Goal: Find specific page/section: Find specific page/section

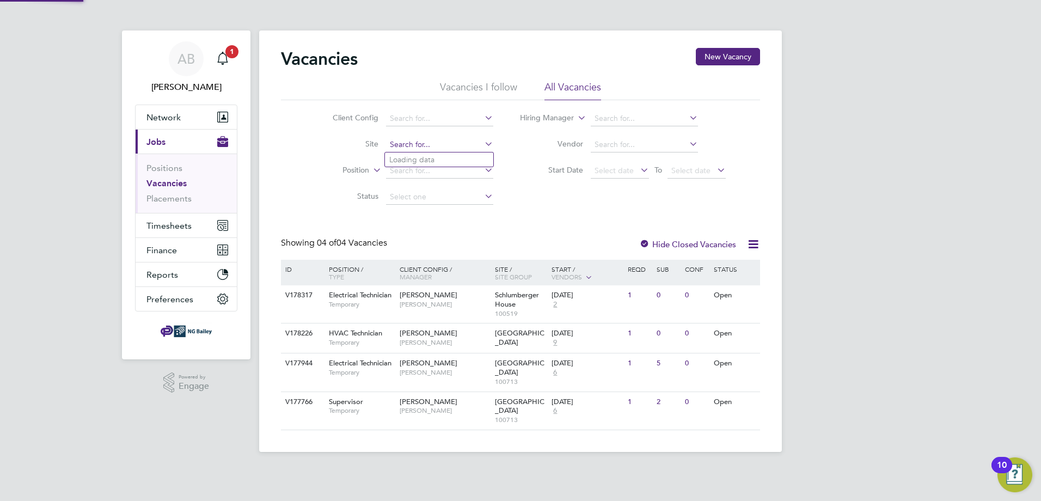
click at [412, 141] on input at bounding box center [439, 144] width 107 height 15
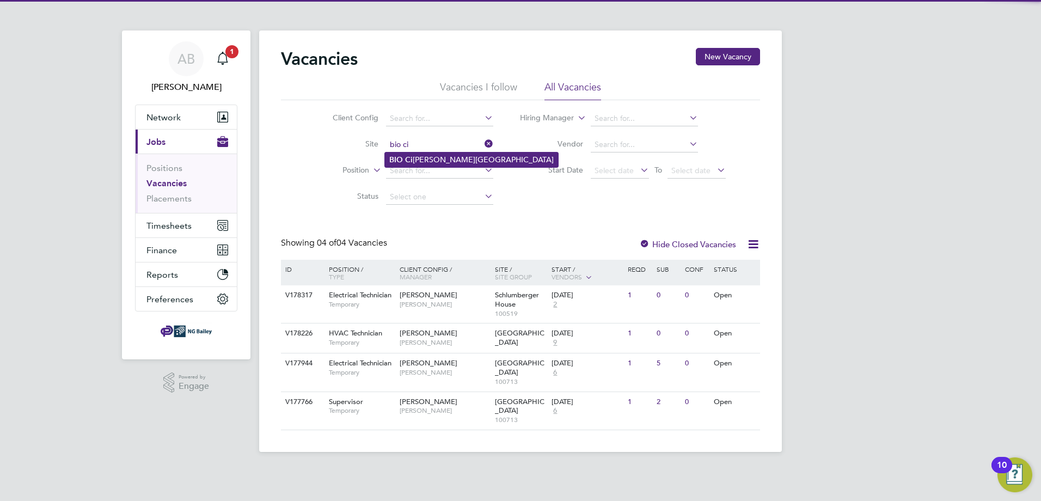
click at [424, 160] on li "BIO Ci [PERSON_NAME][GEOGRAPHIC_DATA]" at bounding box center [471, 159] width 173 height 15
type input "BIO City [GEOGRAPHIC_DATA]"
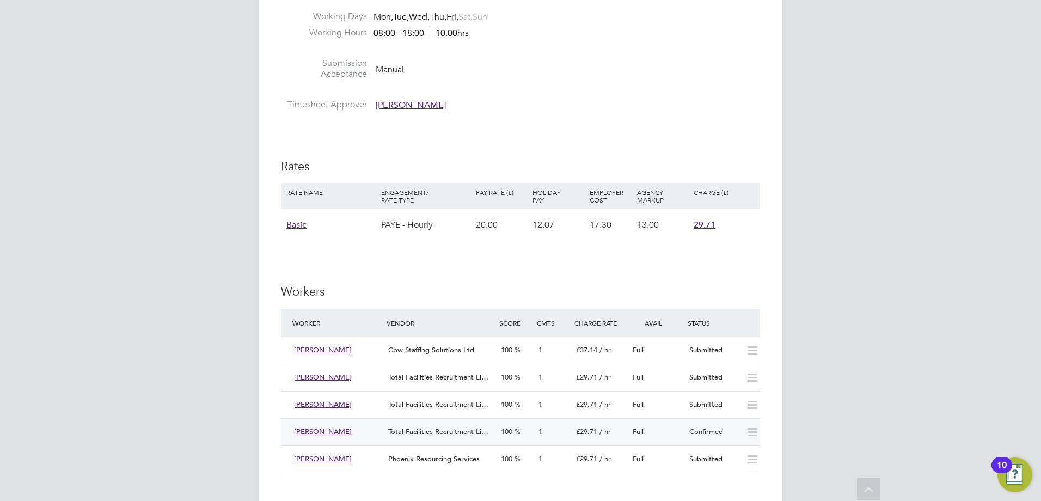
click at [371, 429] on div "[PERSON_NAME]" at bounding box center [337, 432] width 94 height 18
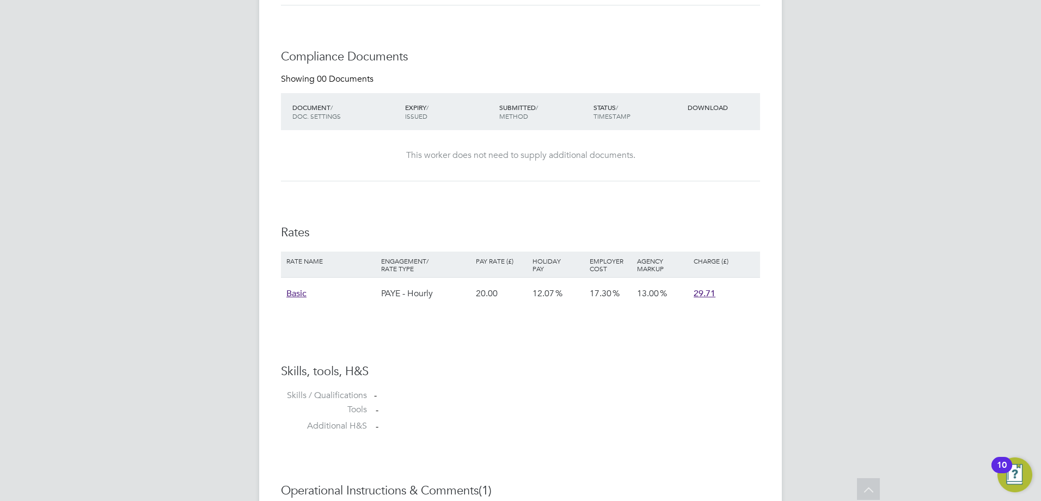
scroll to position [1198, 0]
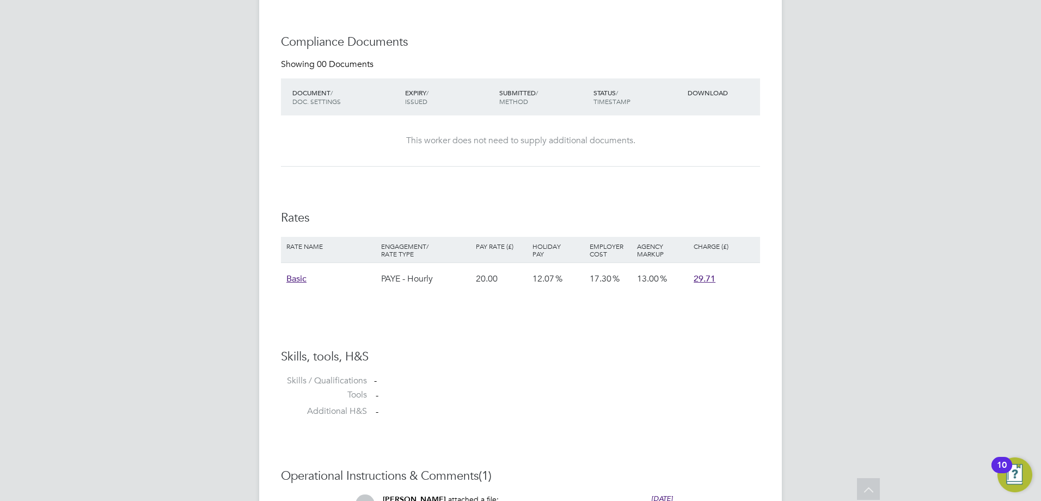
click at [293, 281] on span "Basic" at bounding box center [296, 278] width 20 height 11
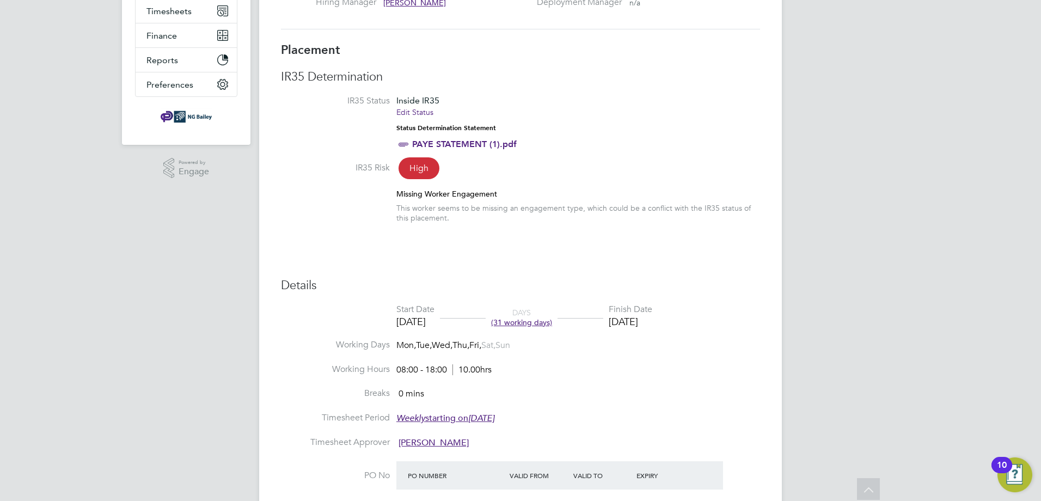
scroll to position [148, 0]
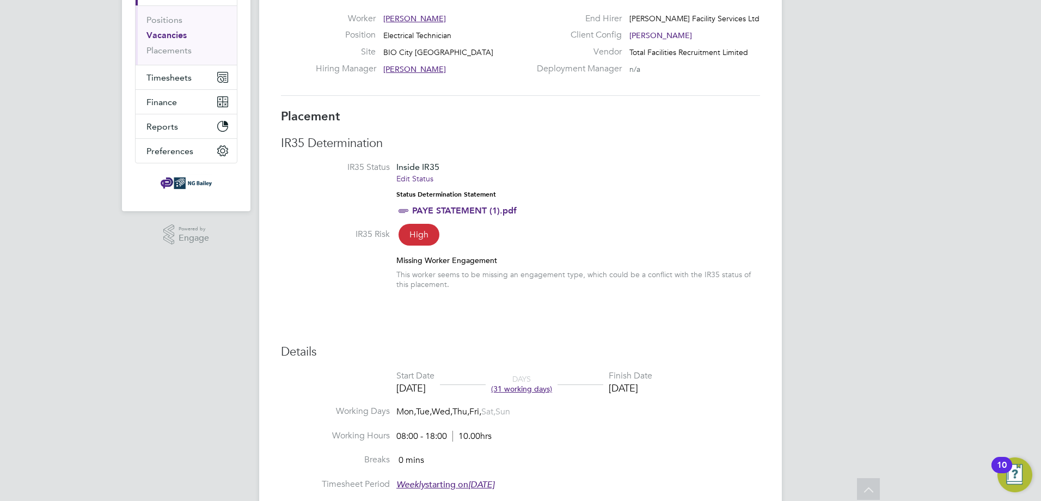
click at [479, 207] on link "PAYE STATEMENT (1).pdf" at bounding box center [464, 210] width 105 height 10
